Goal: Task Accomplishment & Management: Manage account settings

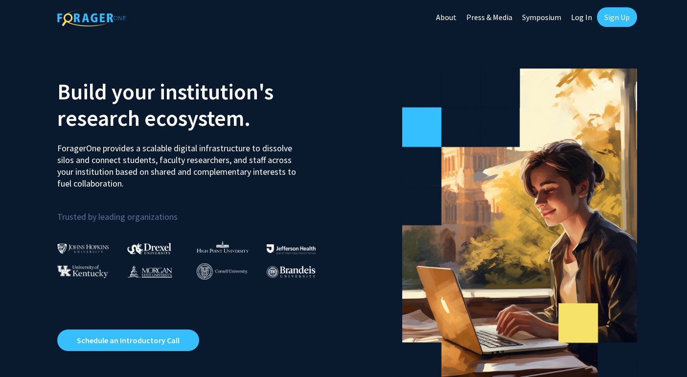
drag, startPoint x: 506, startPoint y: 106, endPoint x: 501, endPoint y: 21, distance: 85.7
click at [506, 83] on icon at bounding box center [499, 87] width 39 height 39
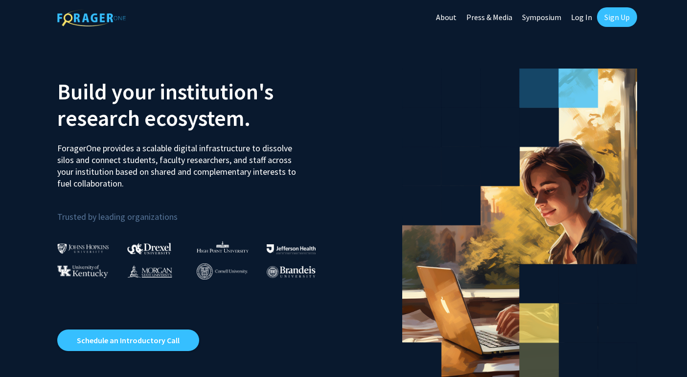
click at [577, 18] on link "Log In" at bounding box center [581, 17] width 31 height 34
select select
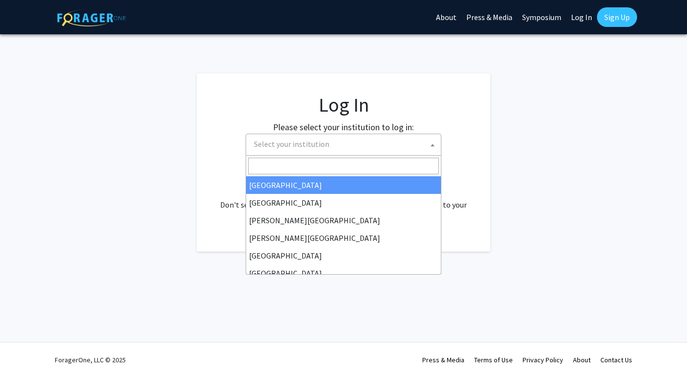
click at [335, 143] on span "Select your institution" at bounding box center [345, 144] width 191 height 20
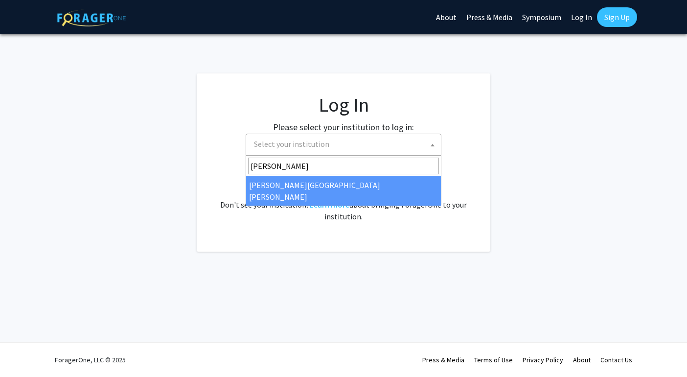
type input "[PERSON_NAME]"
select select "1"
